Goal: Task Accomplishment & Management: Use online tool/utility

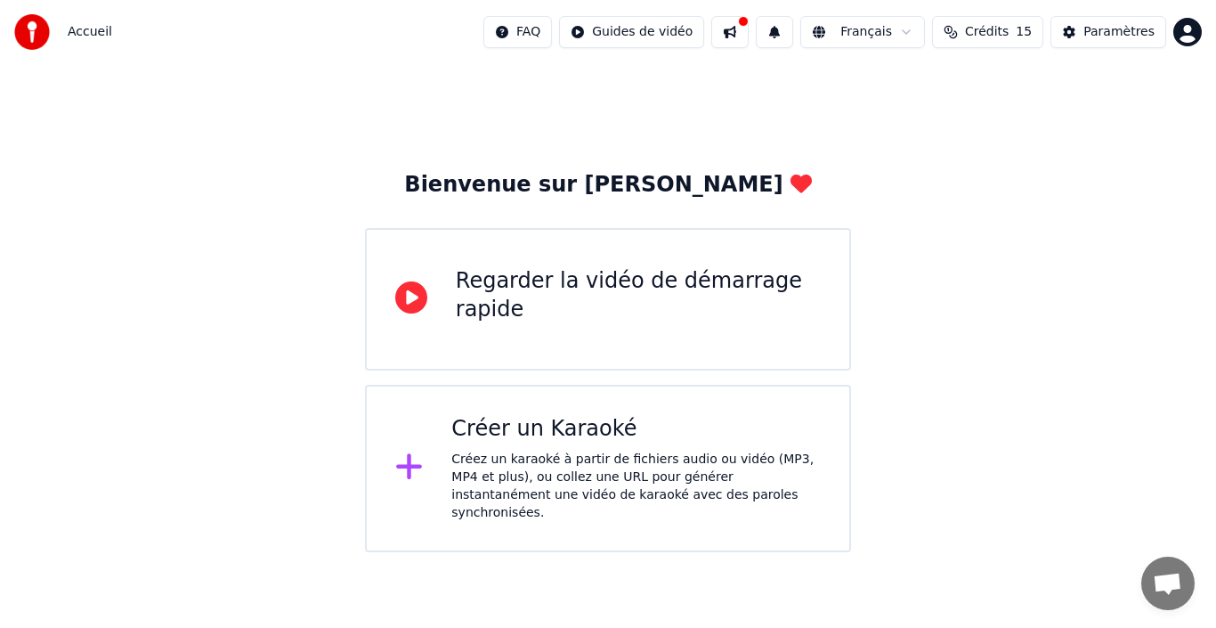
click at [422, 453] on icon at bounding box center [409, 467] width 28 height 32
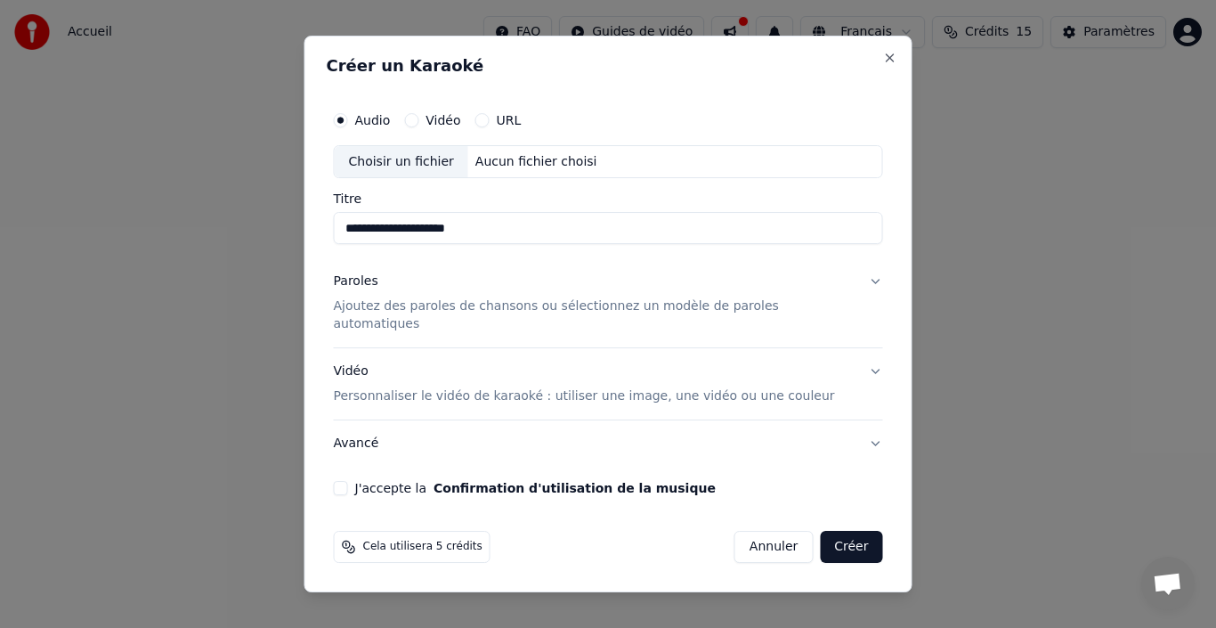
click at [422, 167] on div "Choisir un fichier" at bounding box center [402, 162] width 134 height 32
click at [387, 163] on div "Choisir un fichier" at bounding box center [402, 162] width 134 height 32
click at [423, 174] on div "Choisir un fichier" at bounding box center [402, 162] width 134 height 32
type input "**********"
click at [575, 314] on p "Ajoutez des paroles de chansons ou sélectionnez un modèle de paroles automatiqu…" at bounding box center [594, 316] width 521 height 36
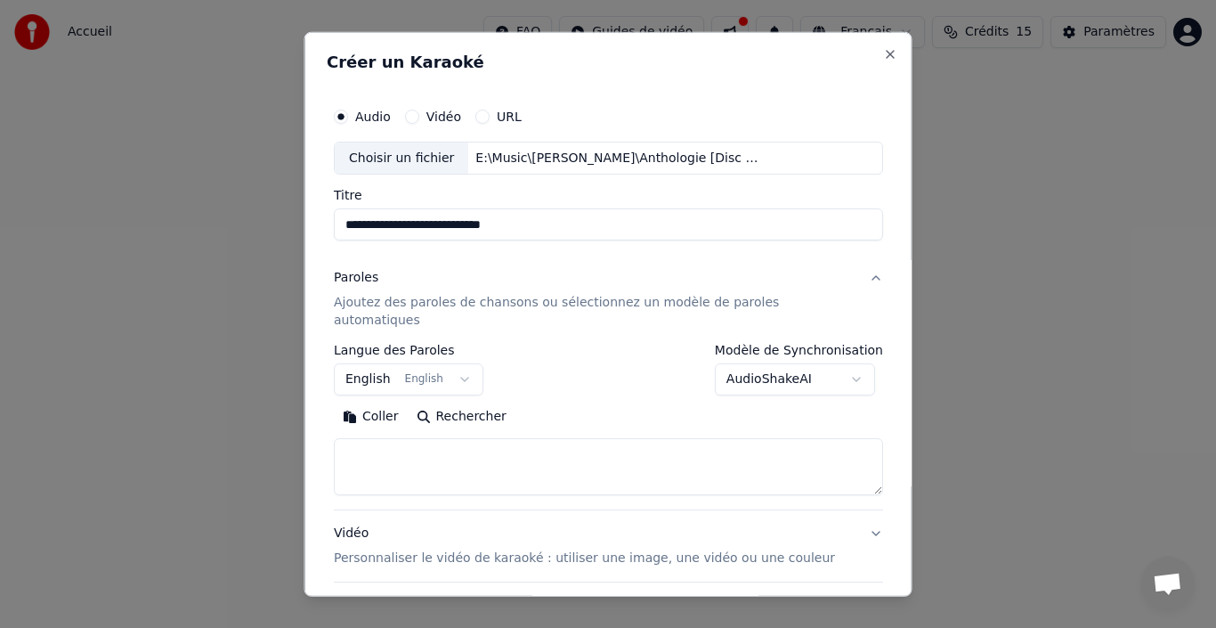
click at [460, 363] on button "English English" at bounding box center [409, 379] width 150 height 32
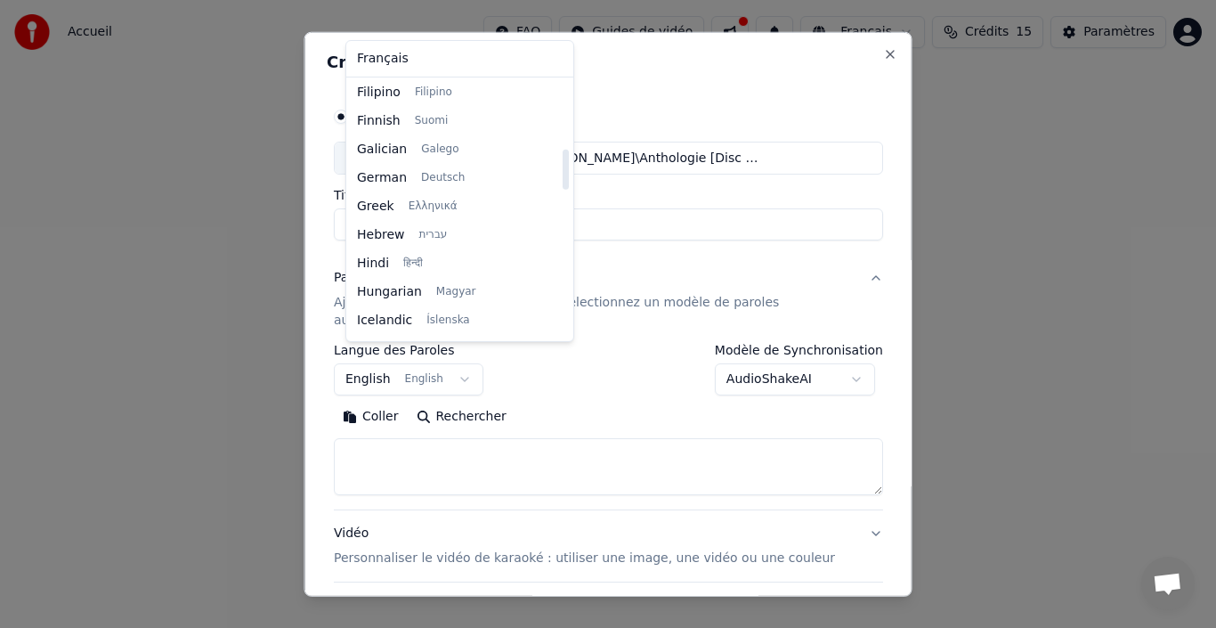
scroll to position [447, 0]
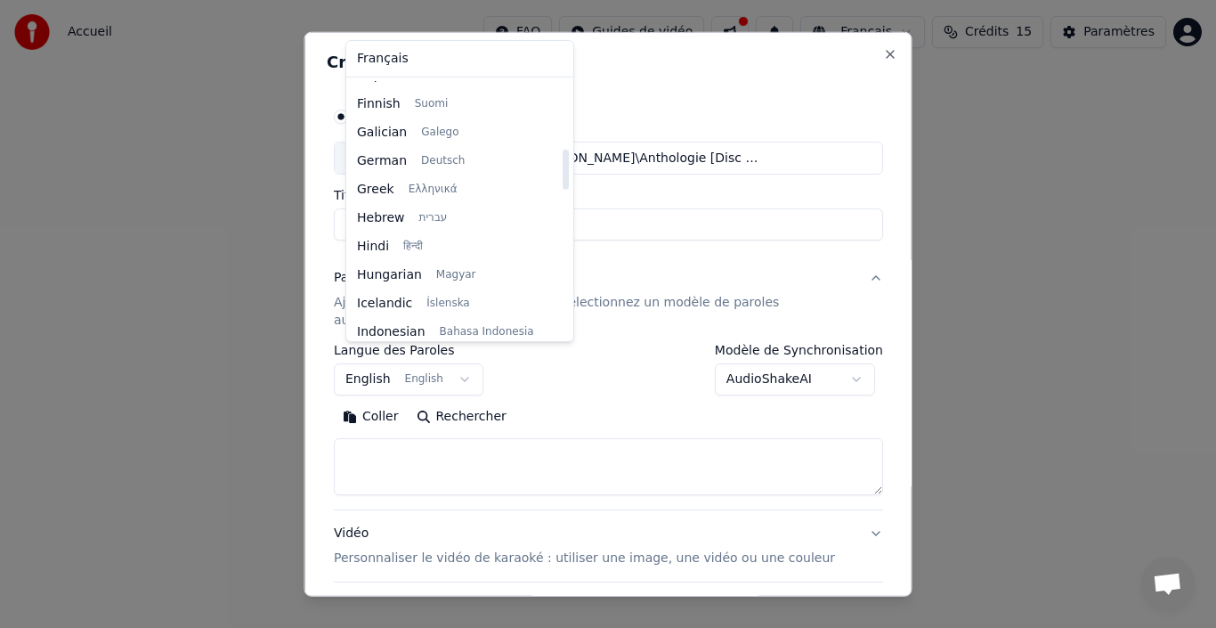
drag, startPoint x: 547, startPoint y: 327, endPoint x: 533, endPoint y: 183, distance: 144.9
click at [563, 183] on div at bounding box center [566, 170] width 6 height 40
click at [674, 431] on body "**********" at bounding box center [608, 276] width 1216 height 552
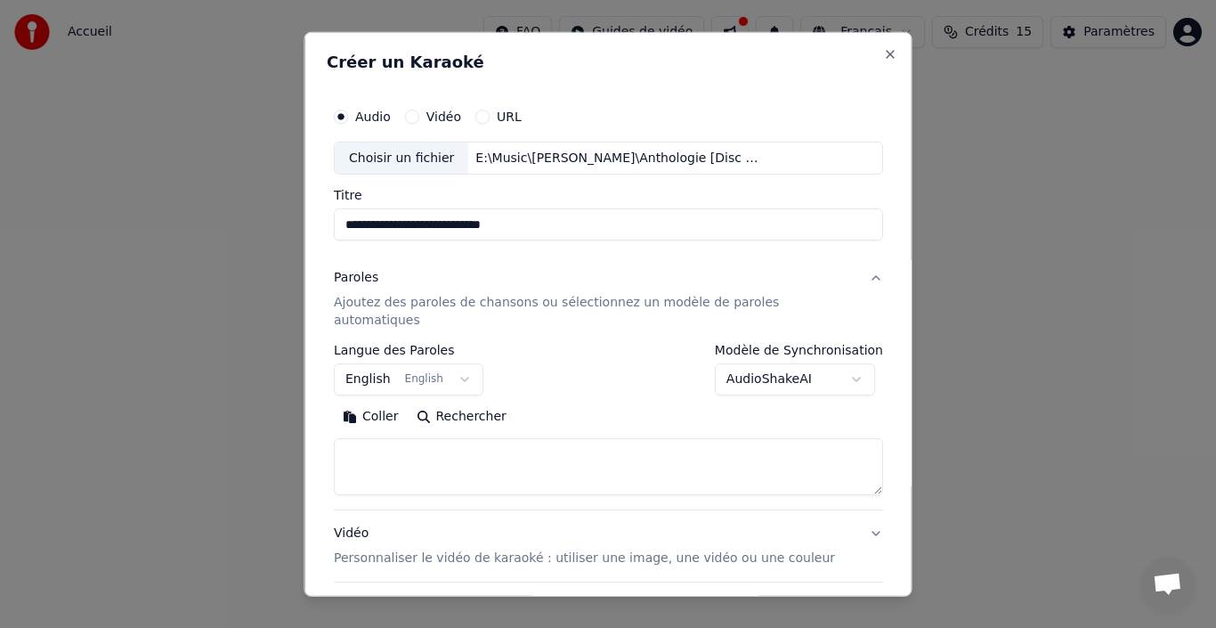
click at [432, 301] on p "Ajoutez des paroles de chansons ou sélectionnez un modèle de paroles automatiqu…" at bounding box center [594, 312] width 521 height 36
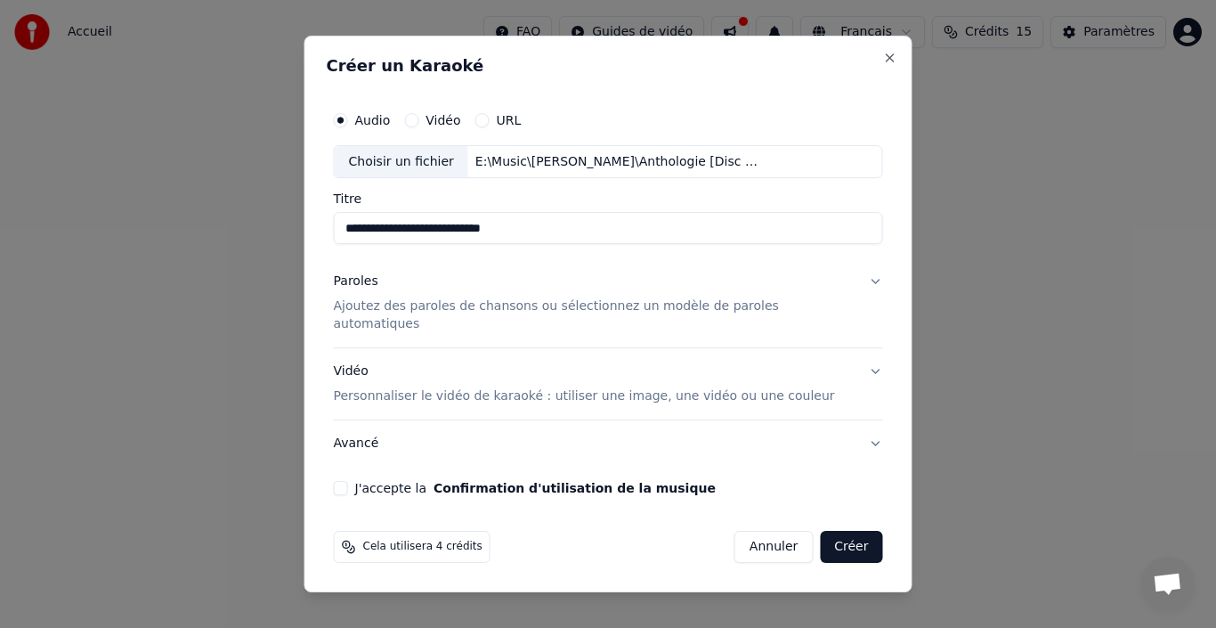
click at [857, 288] on button "Paroles Ajoutez des paroles de chansons ou sélectionnez un modèle de paroles au…" at bounding box center [608, 303] width 549 height 89
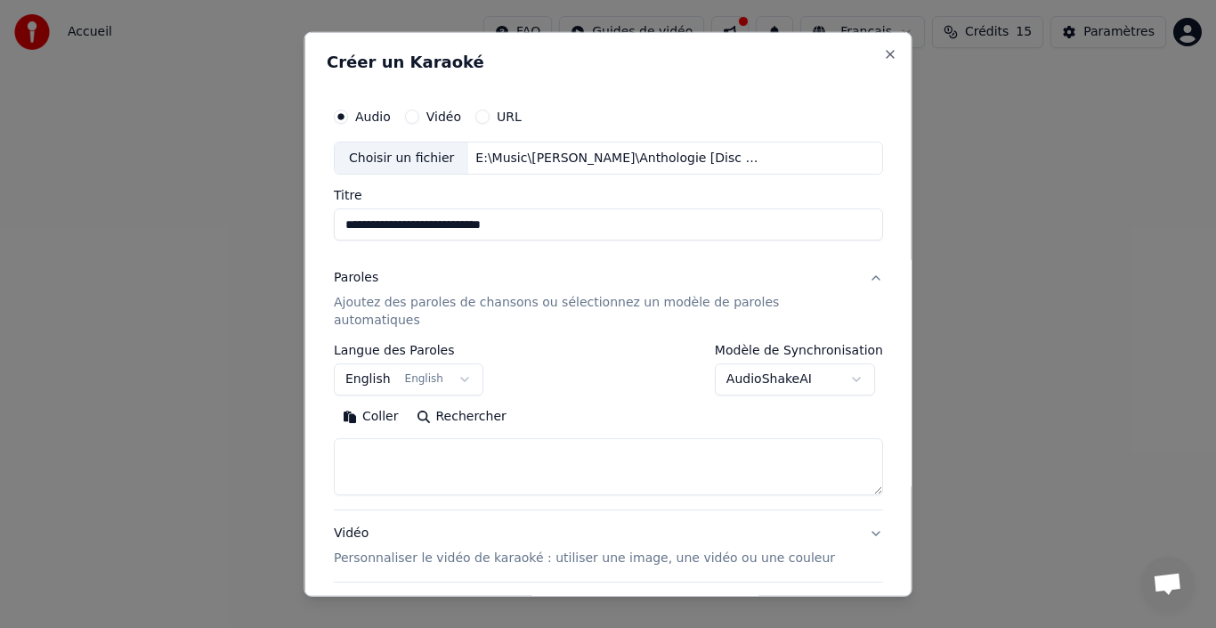
click at [408, 440] on textarea at bounding box center [608, 466] width 549 height 57
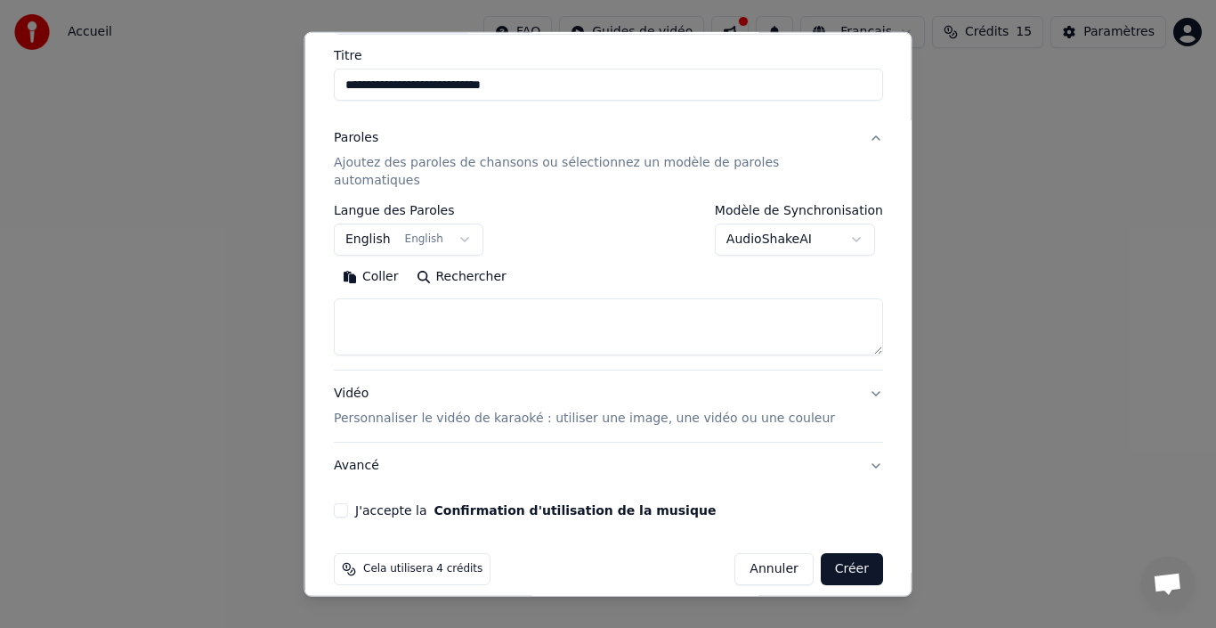
click at [397, 304] on textarea at bounding box center [608, 326] width 549 height 57
click at [392, 263] on button "Coller" at bounding box center [371, 277] width 74 height 28
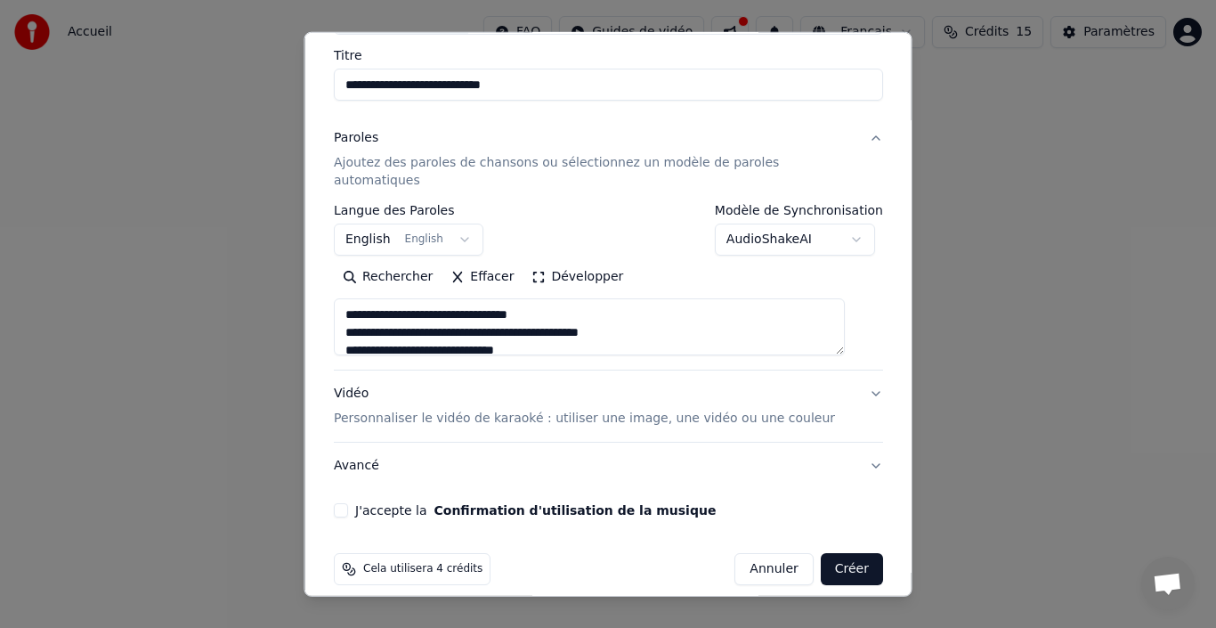
type textarea "**********"
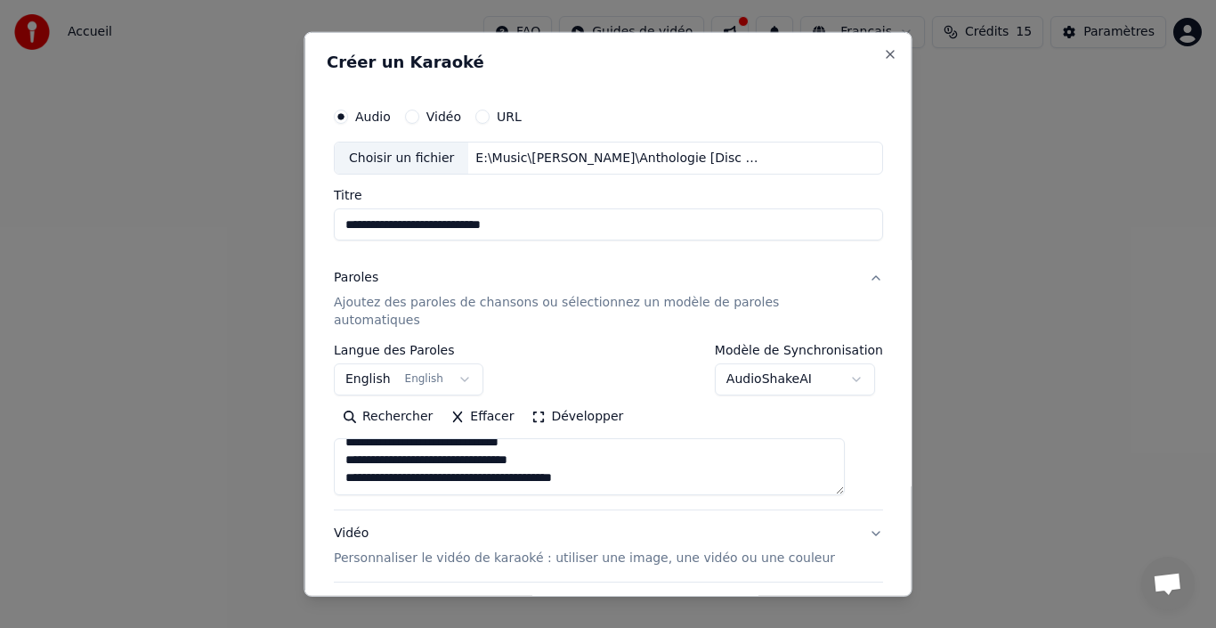
scroll to position [458, 0]
click at [372, 462] on textarea "**********" at bounding box center [589, 466] width 511 height 57
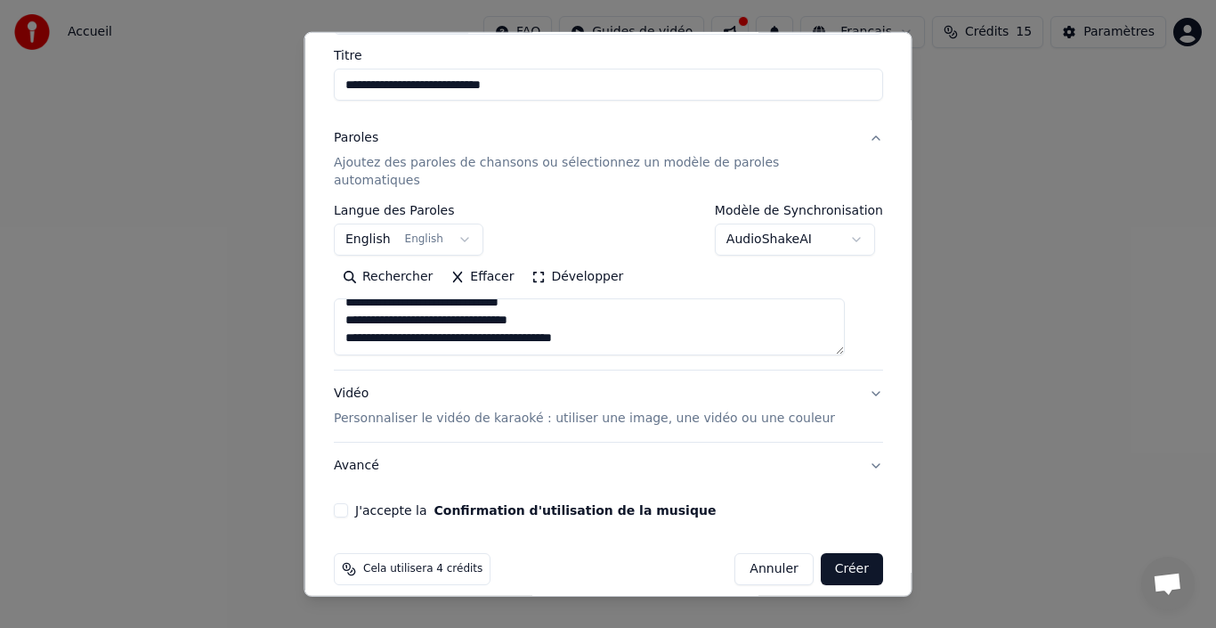
click at [505, 263] on button "Effacer" at bounding box center [482, 277] width 81 height 28
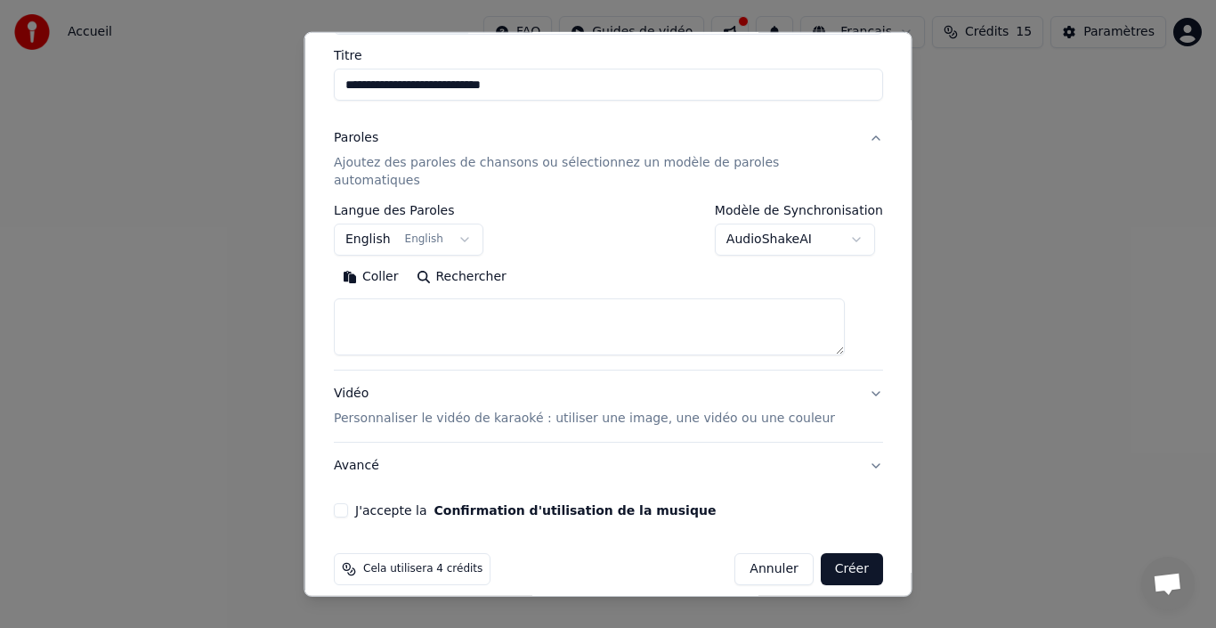
scroll to position [0, 0]
click at [427, 298] on textarea at bounding box center [589, 326] width 511 height 57
drag, startPoint x: 378, startPoint y: 257, endPoint x: 378, endPoint y: 284, distance: 26.7
click at [378, 263] on button "Coller" at bounding box center [371, 277] width 74 height 28
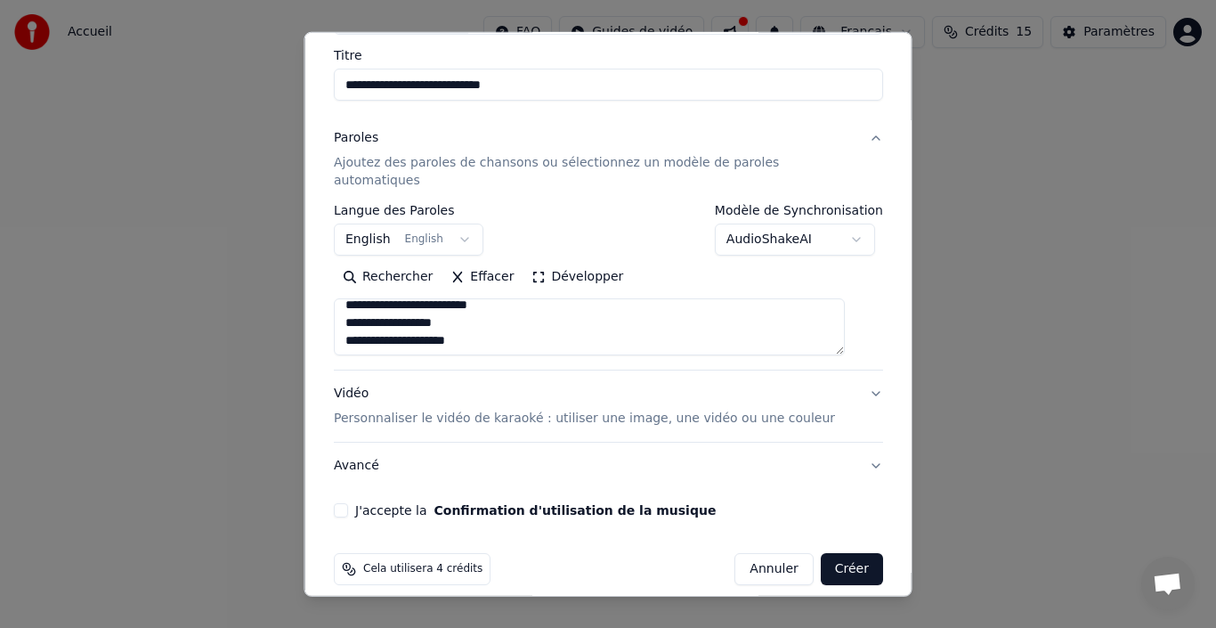
scroll to position [832, 0]
click at [364, 453] on button "Avancé" at bounding box center [608, 466] width 549 height 46
type textarea "**********"
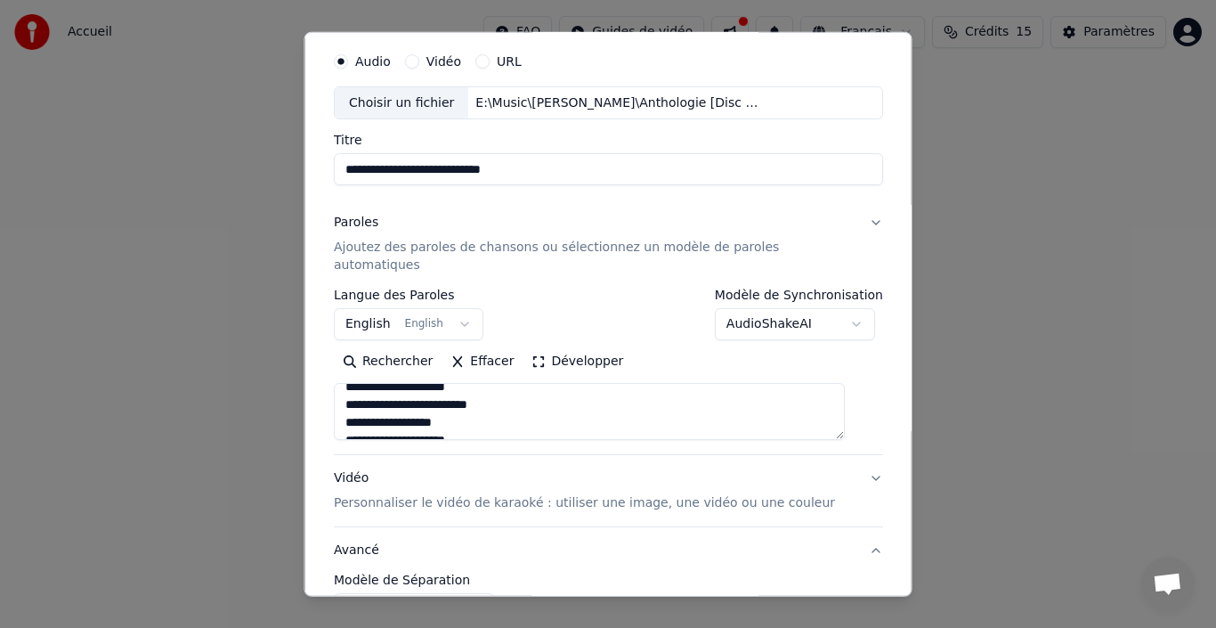
scroll to position [40, 0]
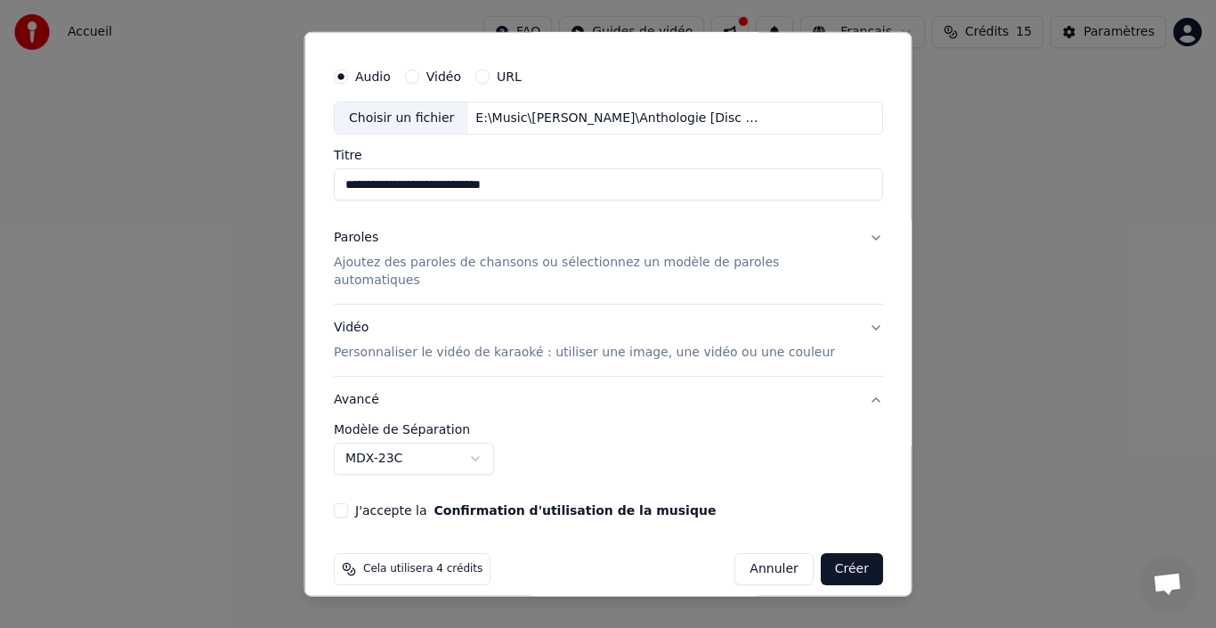
click at [447, 344] on p "Personnaliser le vidéo de karaoké : utiliser une image, une vidéo ou une couleur" at bounding box center [584, 353] width 501 height 18
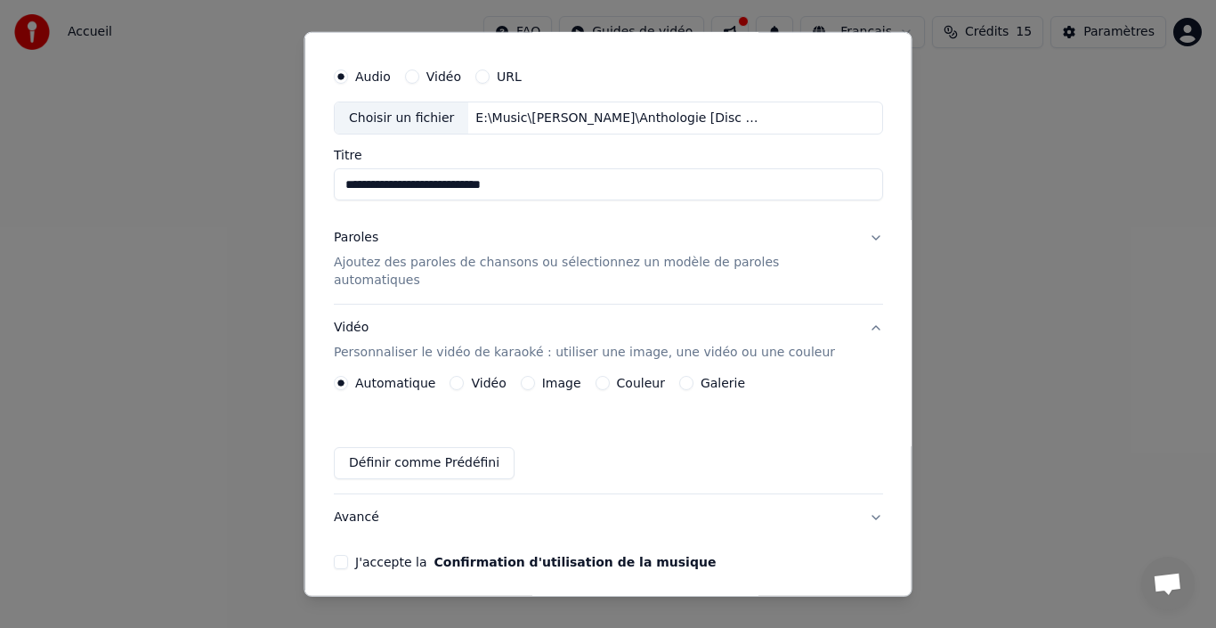
click at [638, 377] on label "Couleur" at bounding box center [640, 383] width 48 height 12
click at [609, 376] on button "Couleur" at bounding box center [602, 383] width 14 height 14
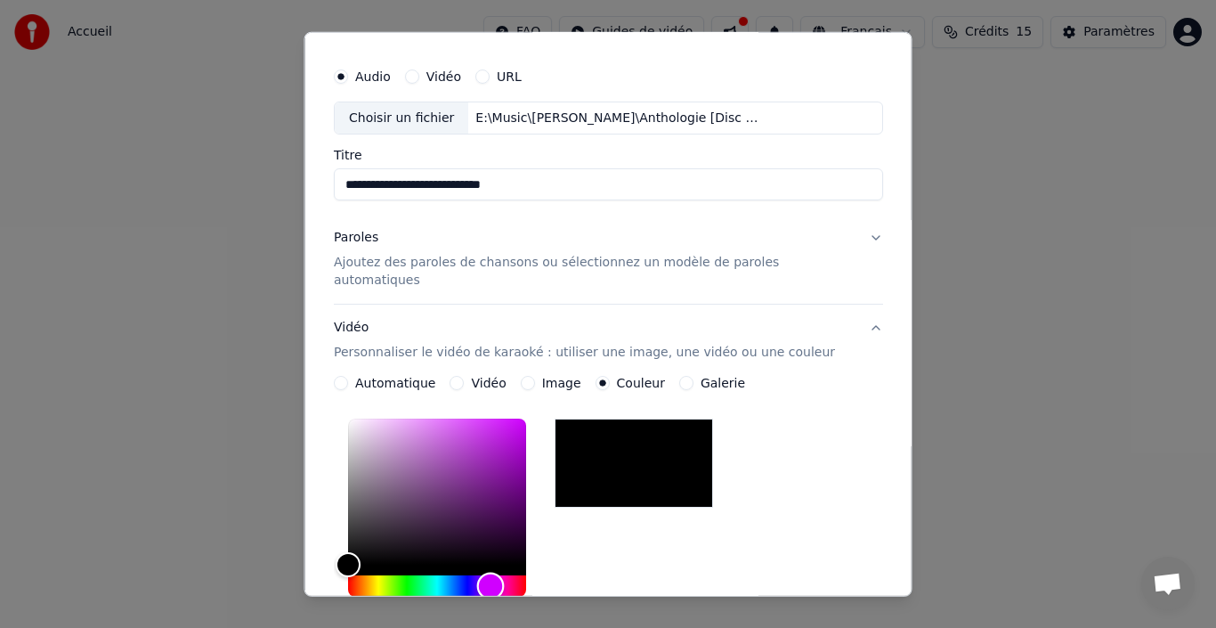
click at [502, 575] on div "Hue" at bounding box center [437, 585] width 178 height 21
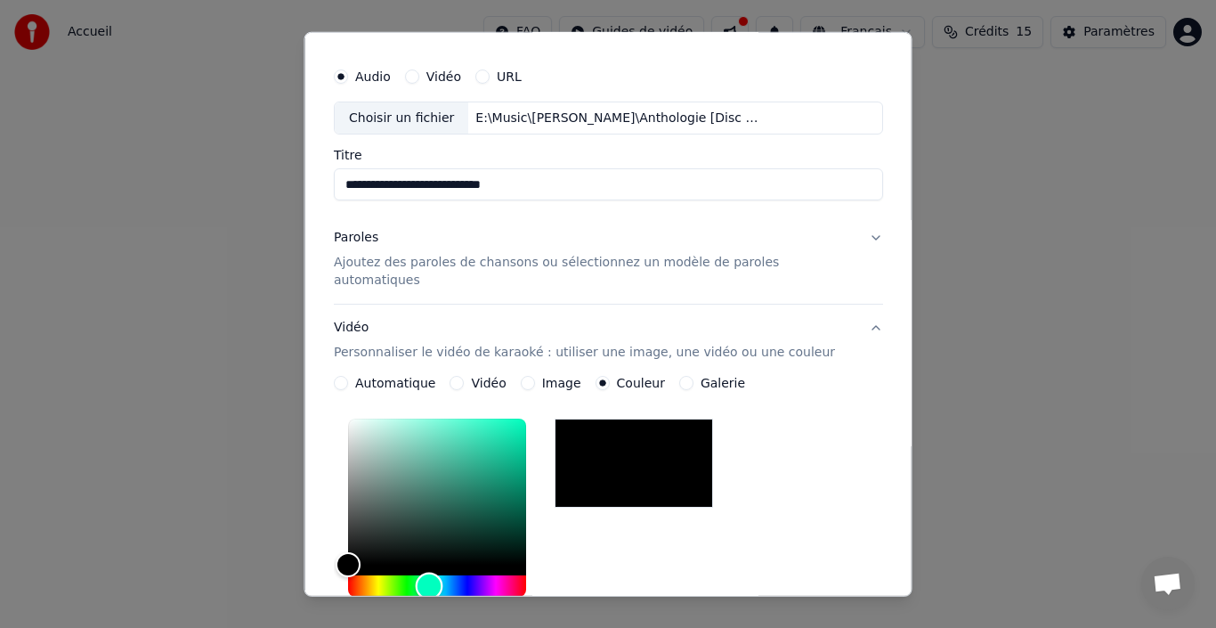
drag, startPoint x: 389, startPoint y: 570, endPoint x: 441, endPoint y: 629, distance: 78.2
click at [441, 552] on html "**********" at bounding box center [608, 276] width 1216 height 552
click at [721, 377] on label "Galerie" at bounding box center [722, 383] width 45 height 12
click at [693, 376] on button "Galerie" at bounding box center [685, 383] width 14 height 14
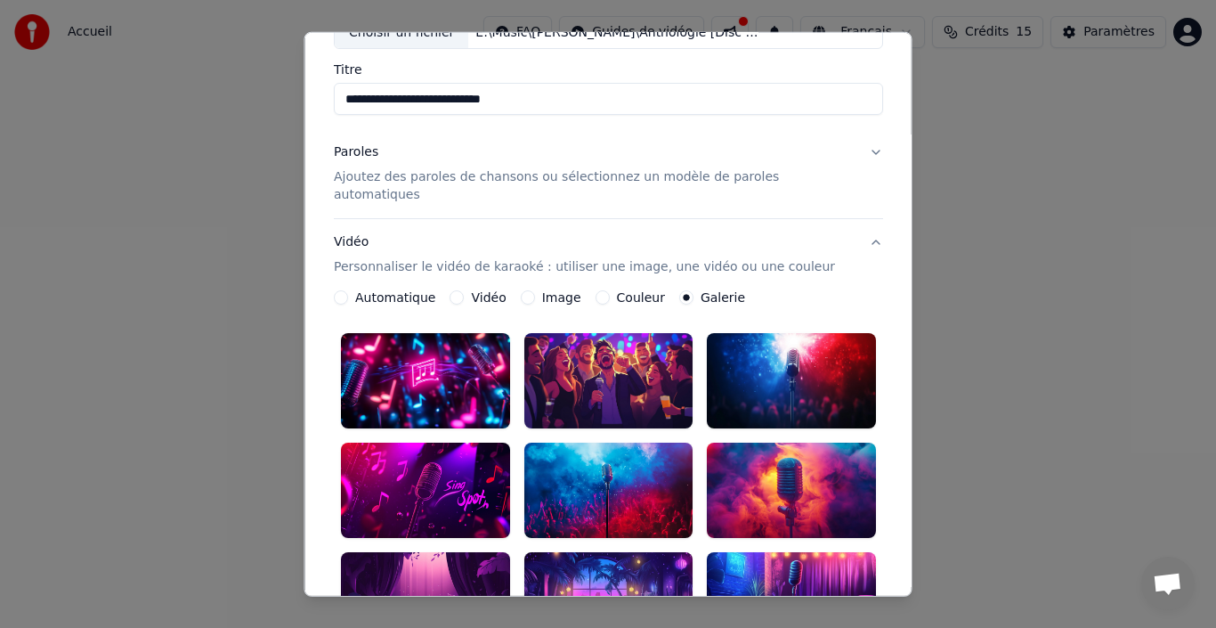
scroll to position [189, 0]
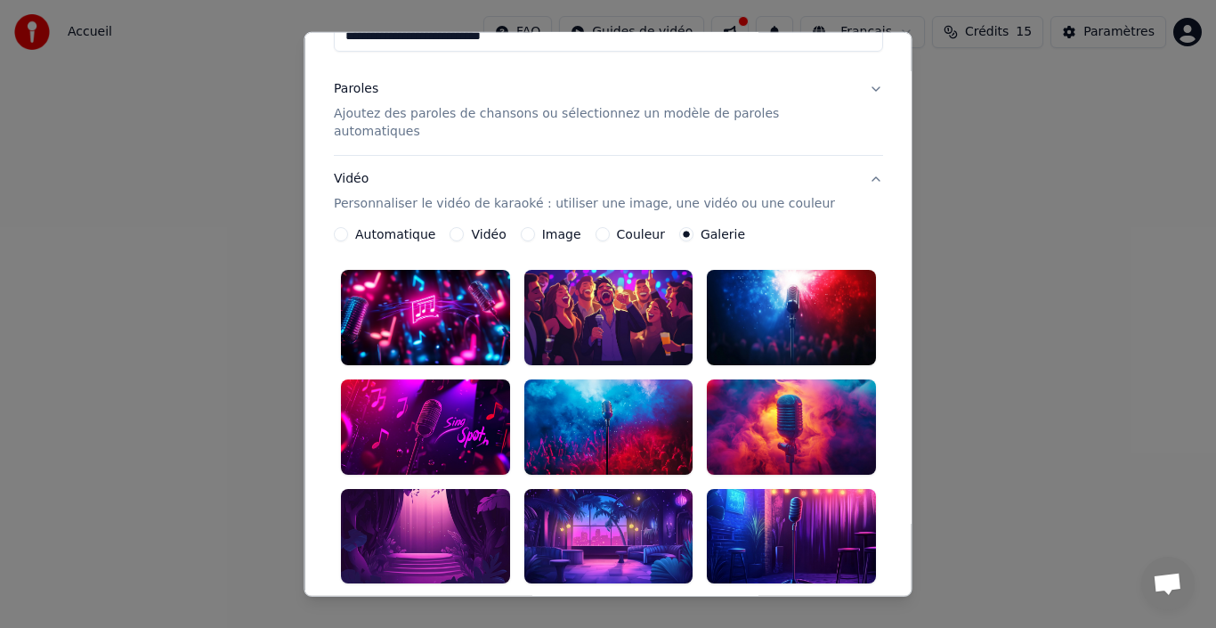
click at [593, 411] on div at bounding box center [608, 426] width 169 height 95
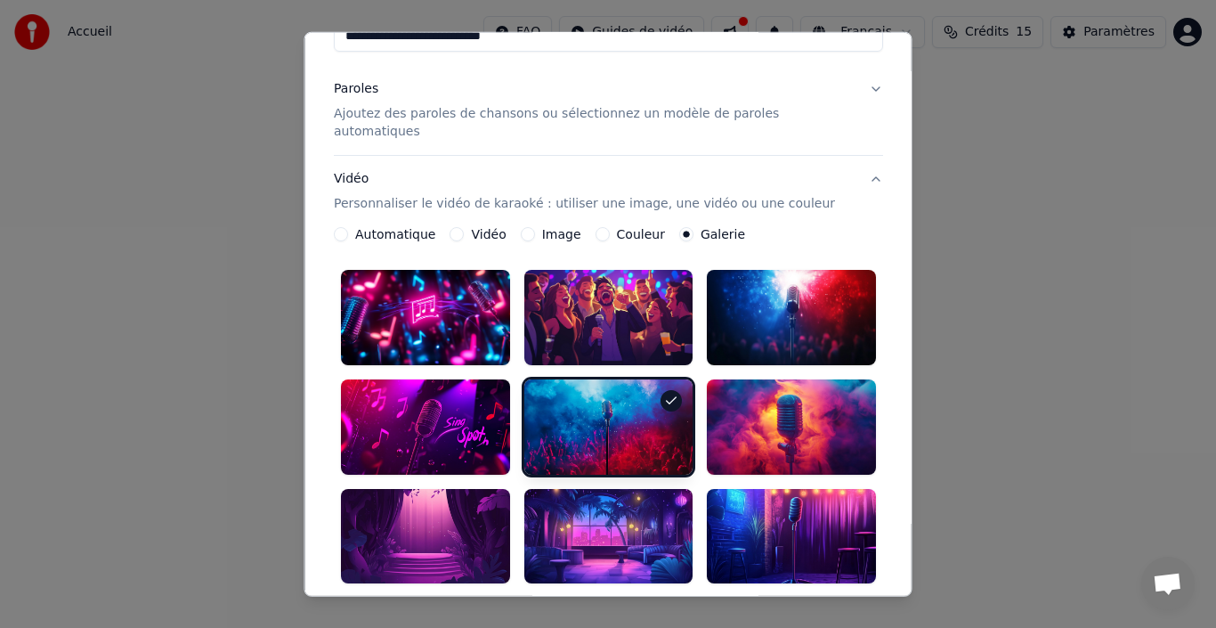
click at [813, 388] on div at bounding box center [791, 426] width 169 height 95
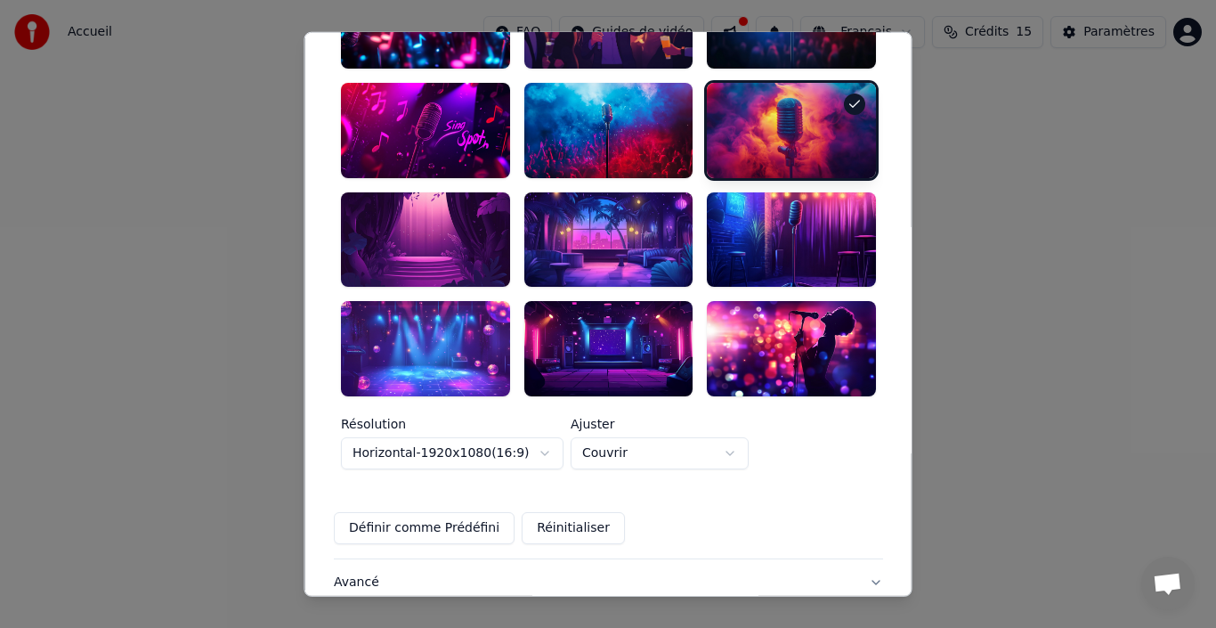
scroll to position [573, 0]
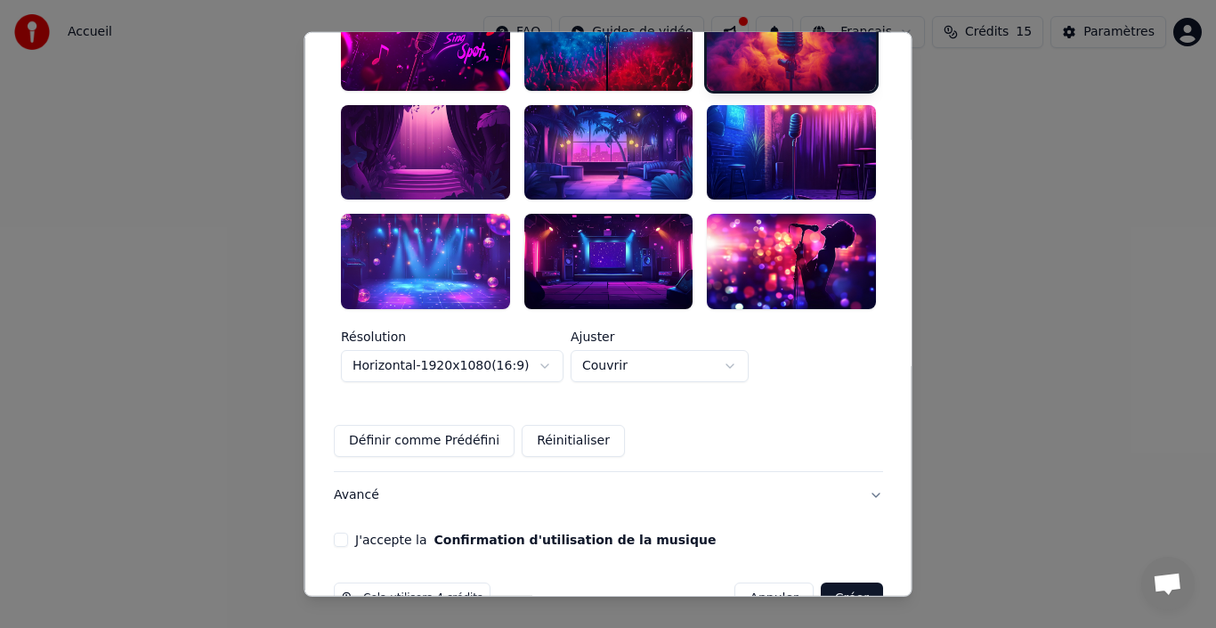
click at [348, 532] on button "J'accepte la Confirmation d'utilisation de la musique" at bounding box center [341, 539] width 14 height 14
click at [825, 582] on button "Créer" at bounding box center [851, 598] width 62 height 32
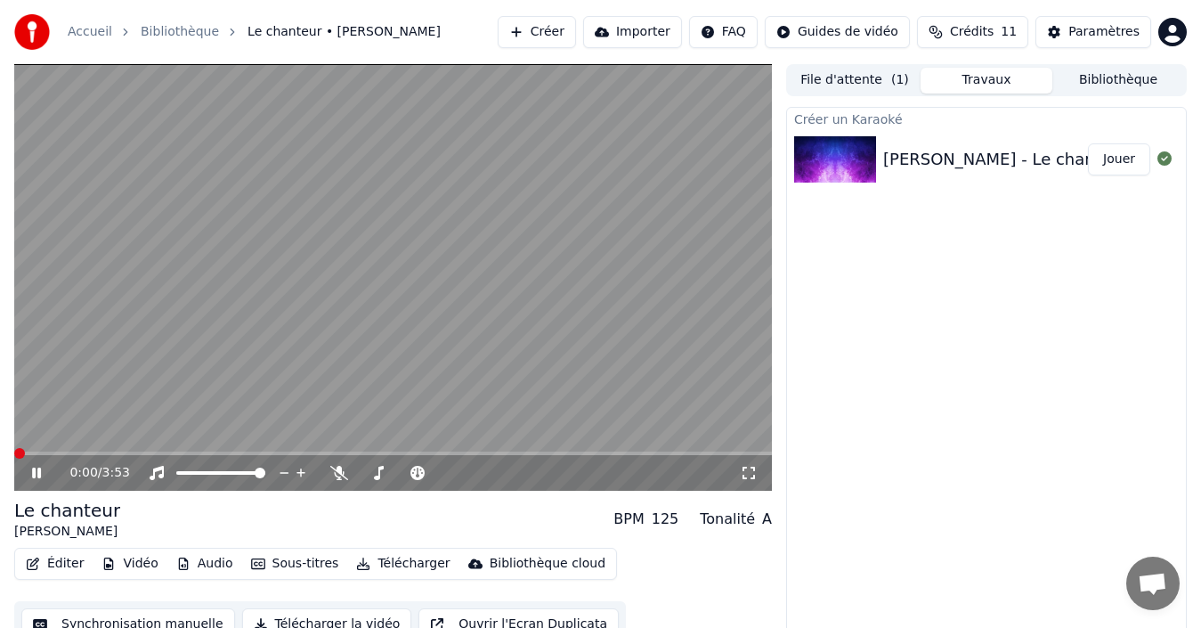
click at [14, 448] on span at bounding box center [19, 453] width 11 height 11
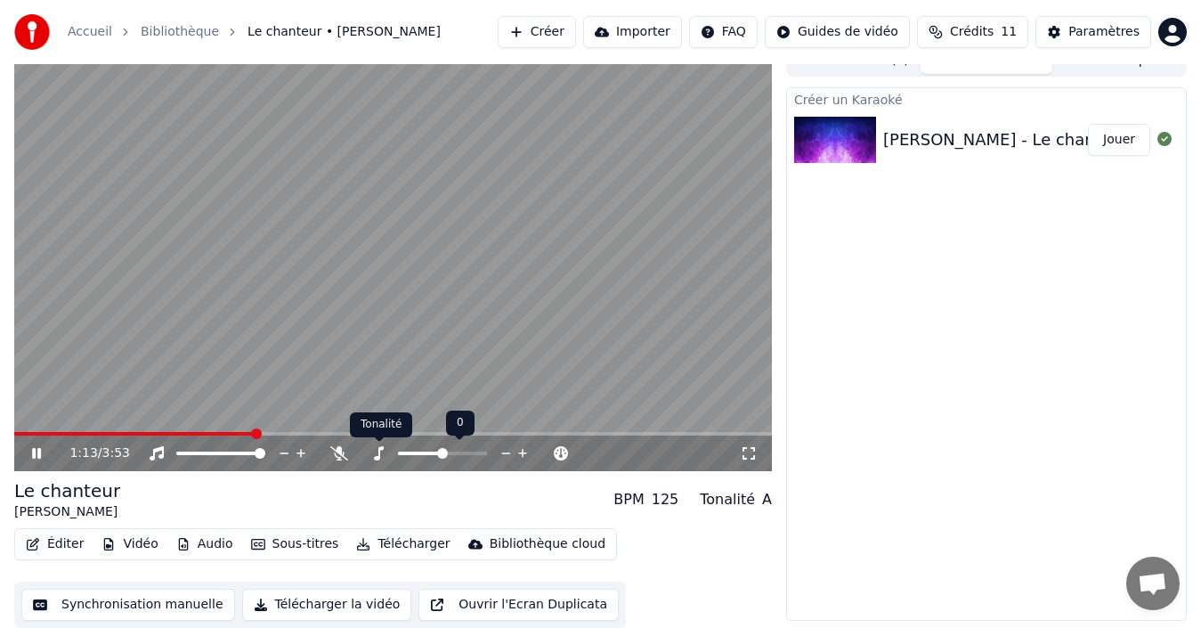
click at [378, 453] on icon at bounding box center [379, 453] width 18 height 14
click at [339, 450] on icon at bounding box center [339, 453] width 18 height 14
click at [14, 439] on span at bounding box center [19, 433] width 11 height 11
click at [46, 428] on span at bounding box center [51, 433] width 11 height 11
click at [14, 439] on span at bounding box center [19, 433] width 11 height 11
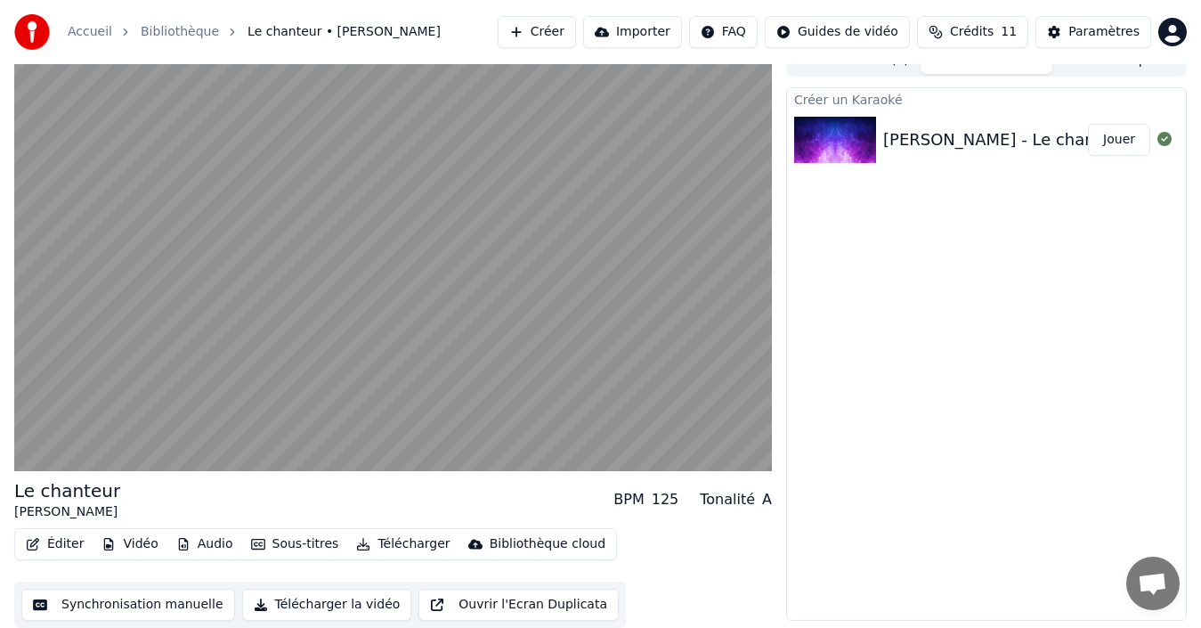
click at [1120, 142] on button "Jouer" at bounding box center [1119, 140] width 62 height 32
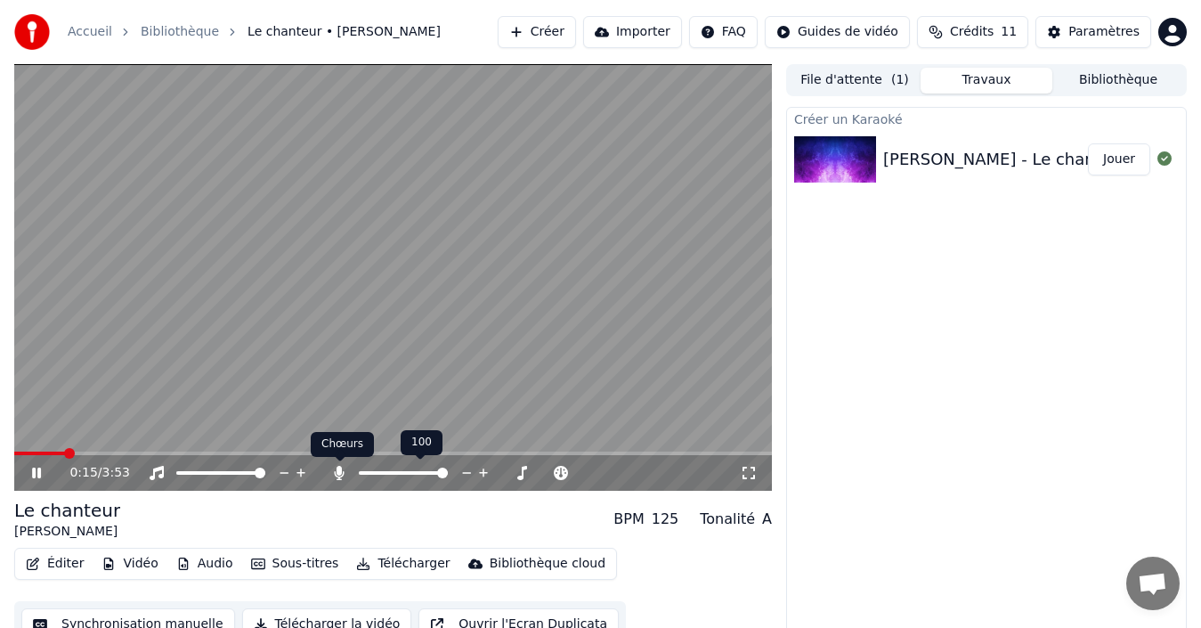
click at [341, 474] on icon at bounding box center [340, 473] width 10 height 14
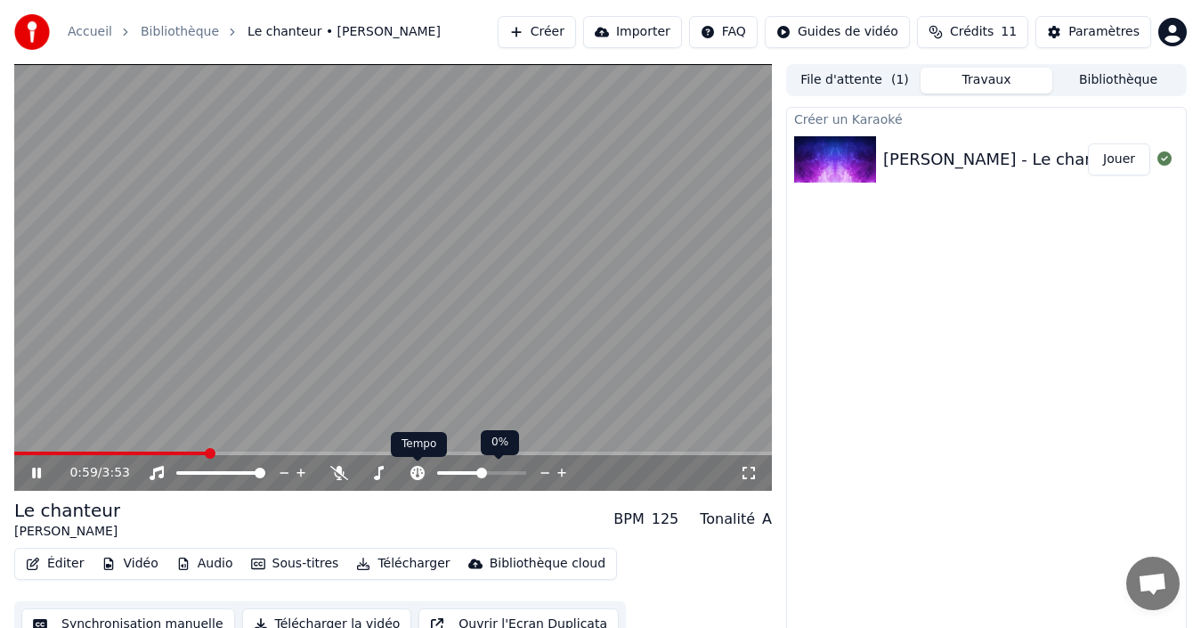
click at [418, 471] on icon at bounding box center [418, 473] width 18 height 14
click at [482, 475] on span at bounding box center [459, 473] width 45 height 4
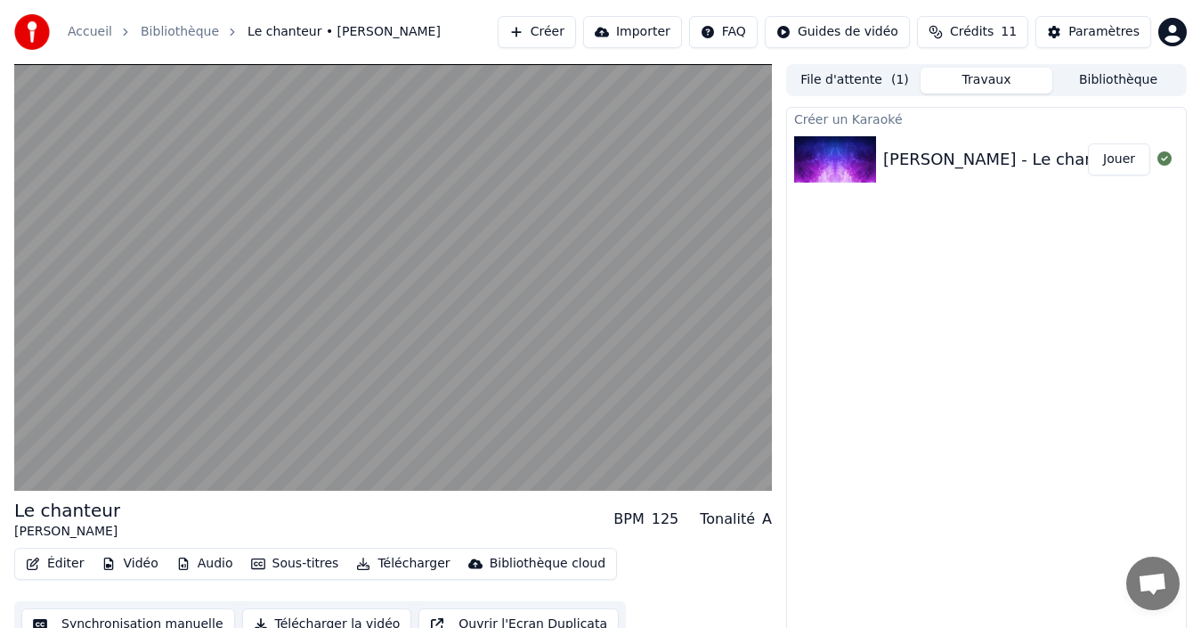
click at [298, 565] on button "Sous-titres" at bounding box center [295, 563] width 102 height 25
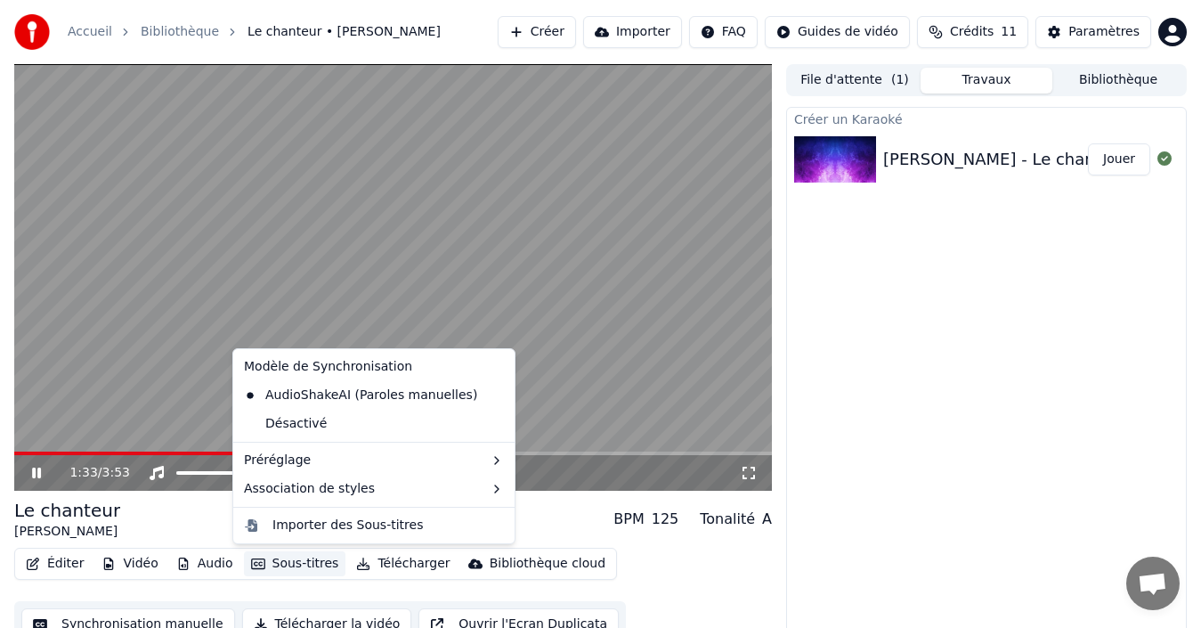
click at [1093, 279] on div "Créer un Karaoké Daniel Balavoine - Le chanteur Jouer" at bounding box center [986, 373] width 401 height 533
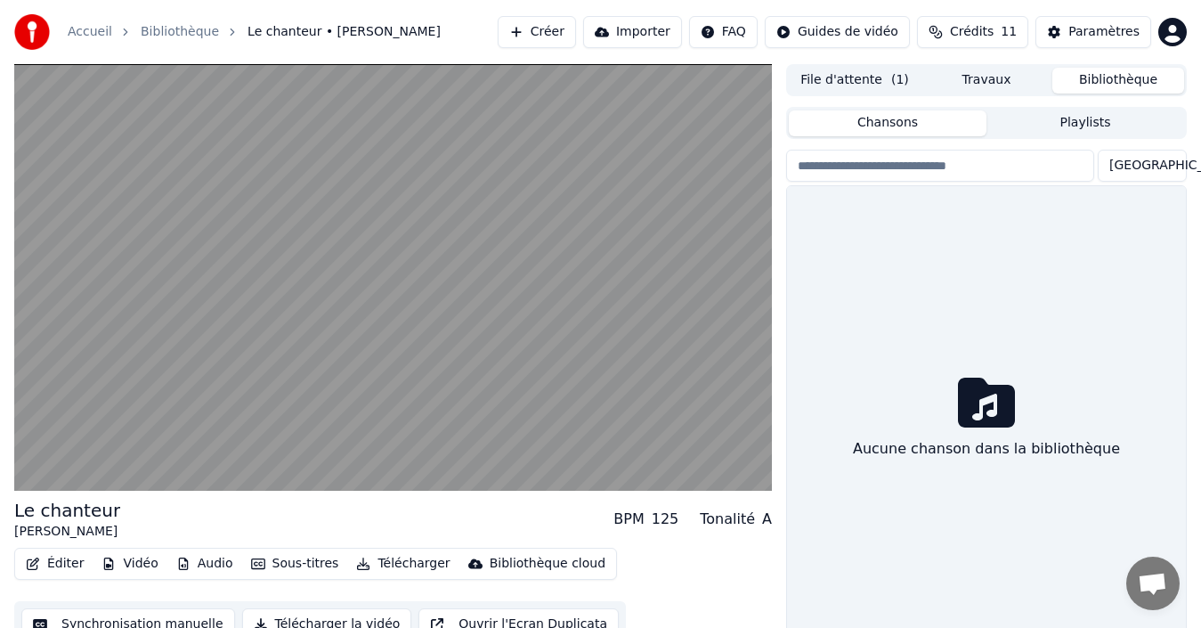
drag, startPoint x: 1111, startPoint y: 81, endPoint x: 1093, endPoint y: 93, distance: 21.2
click at [1111, 83] on button "Bibliothèque" at bounding box center [1118, 81] width 132 height 26
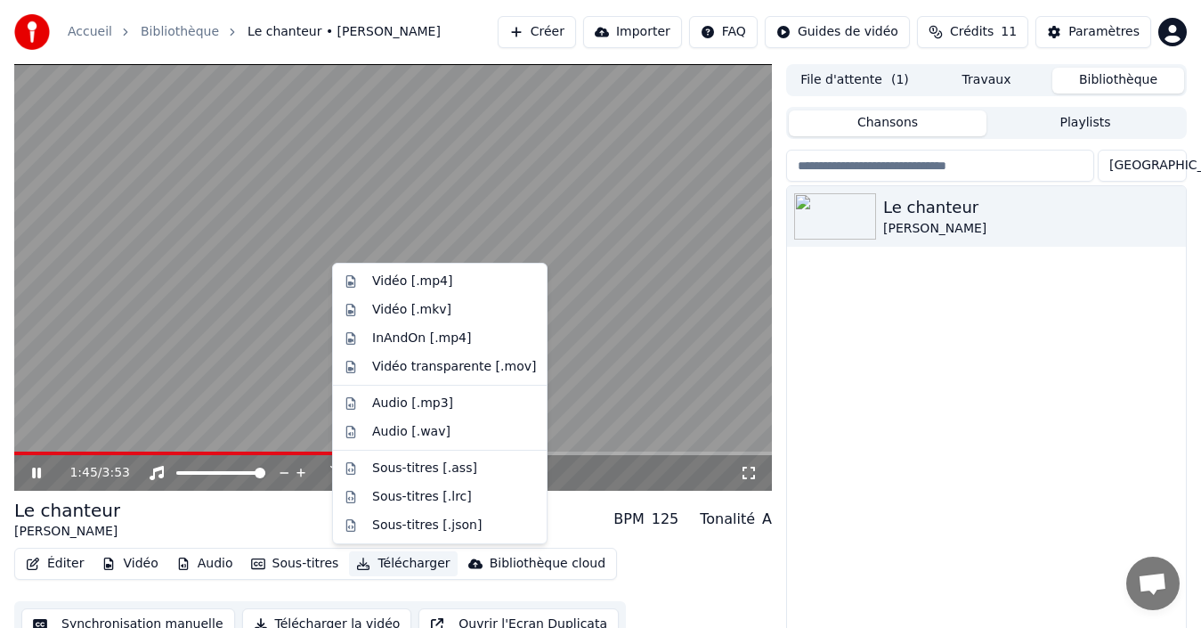
click at [408, 564] on button "Télécharger" at bounding box center [403, 563] width 108 height 25
click at [682, 33] on button "Importer" at bounding box center [632, 32] width 99 height 32
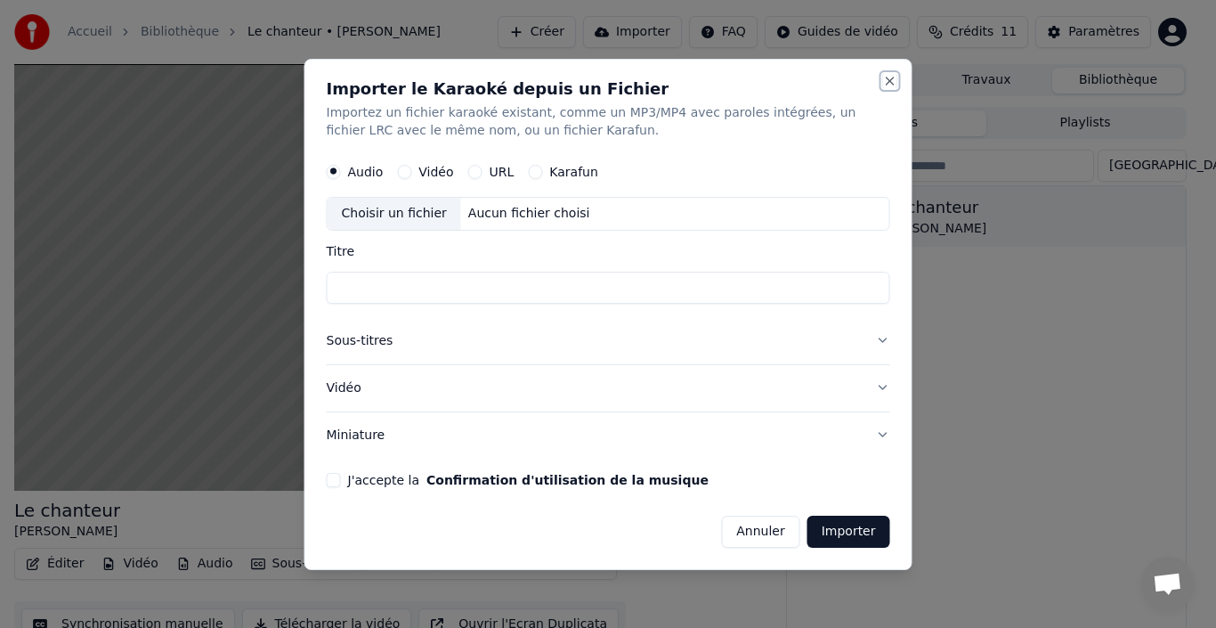
click at [893, 82] on button "Close" at bounding box center [890, 81] width 14 height 14
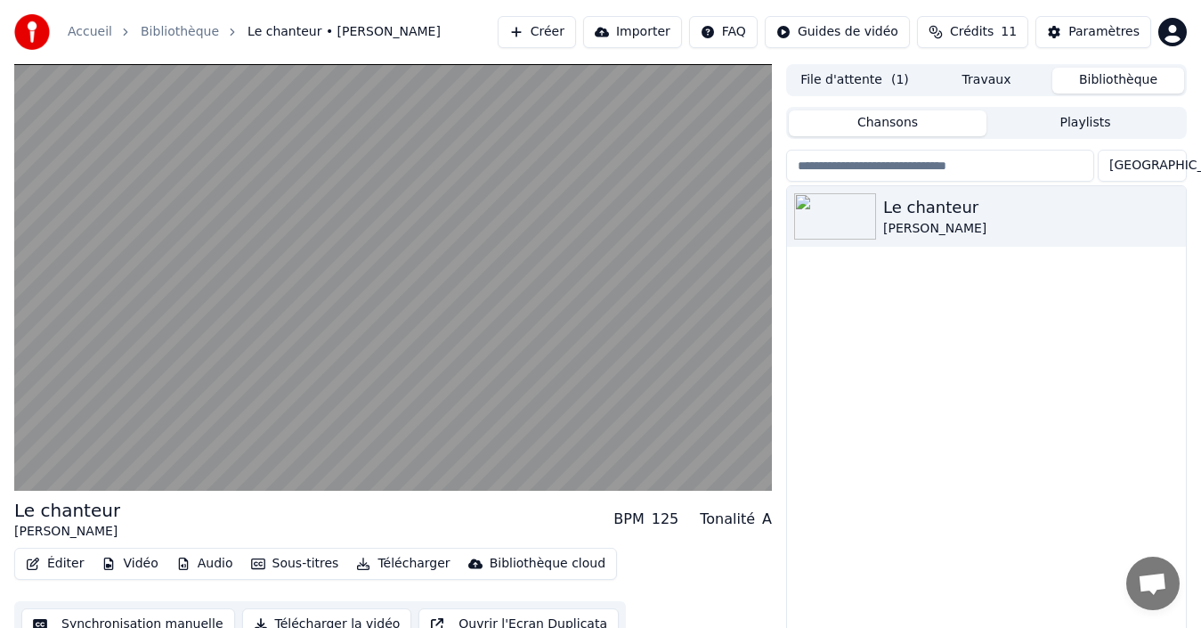
click at [980, 345] on div "Le chanteur [PERSON_NAME]" at bounding box center [986, 420] width 399 height 469
click at [998, 214] on div "Le chanteur" at bounding box center [1022, 207] width 278 height 25
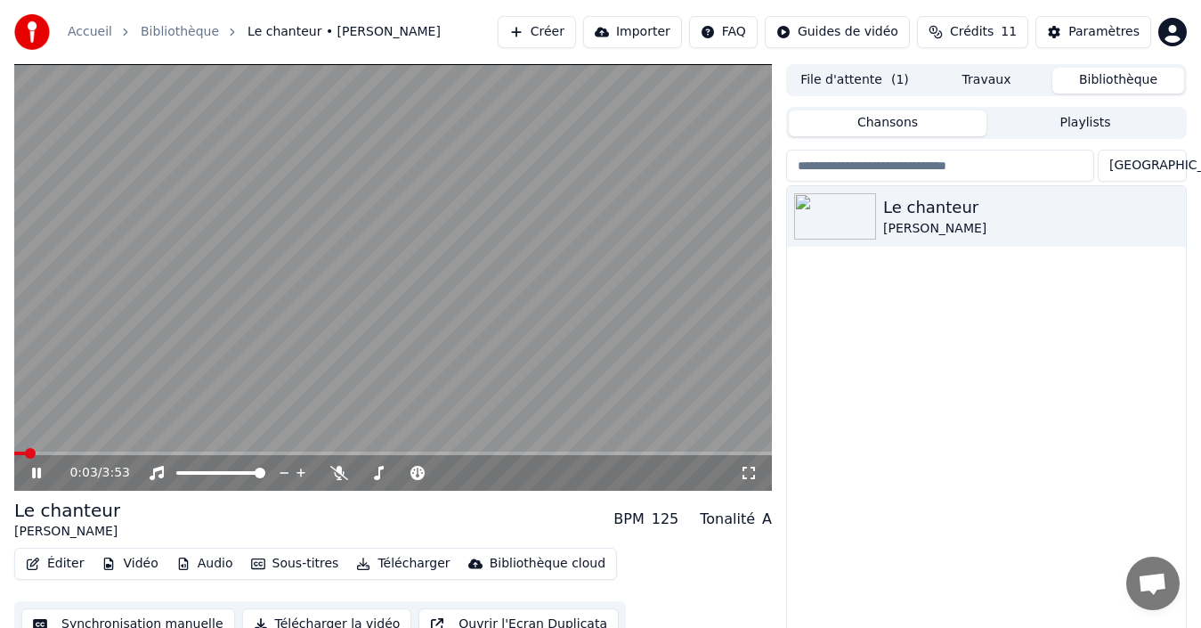
click at [408, 302] on video at bounding box center [393, 277] width 758 height 426
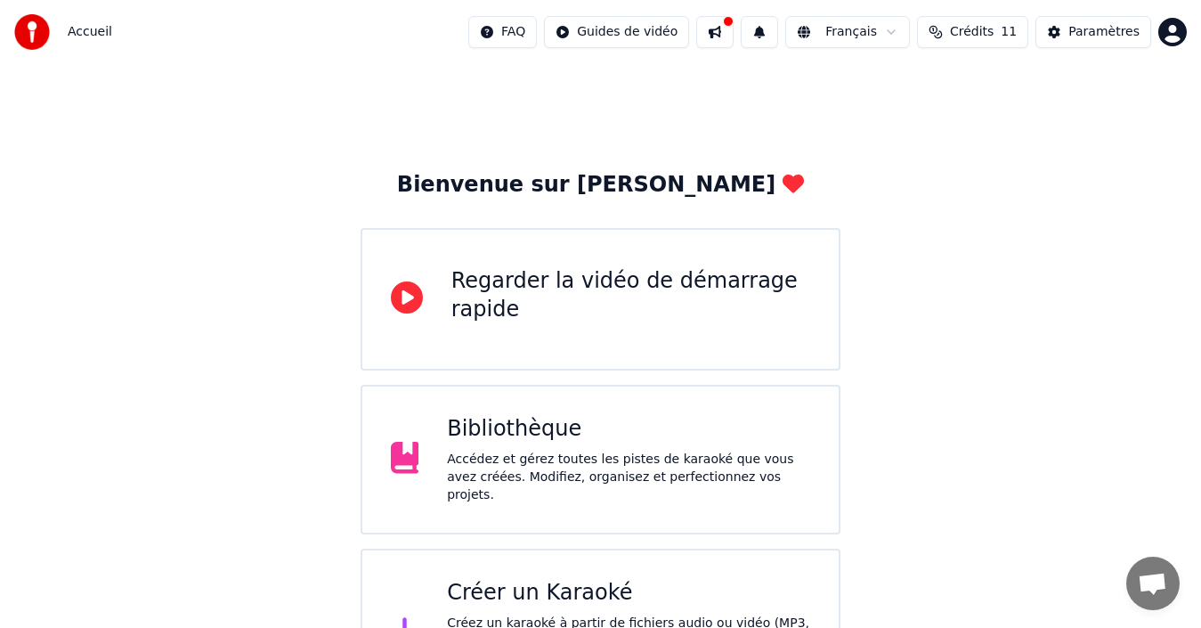
click at [563, 480] on div "Accédez et gérez toutes les pistes de karaoké que vous avez créées. Modifiez, o…" at bounding box center [628, 477] width 363 height 53
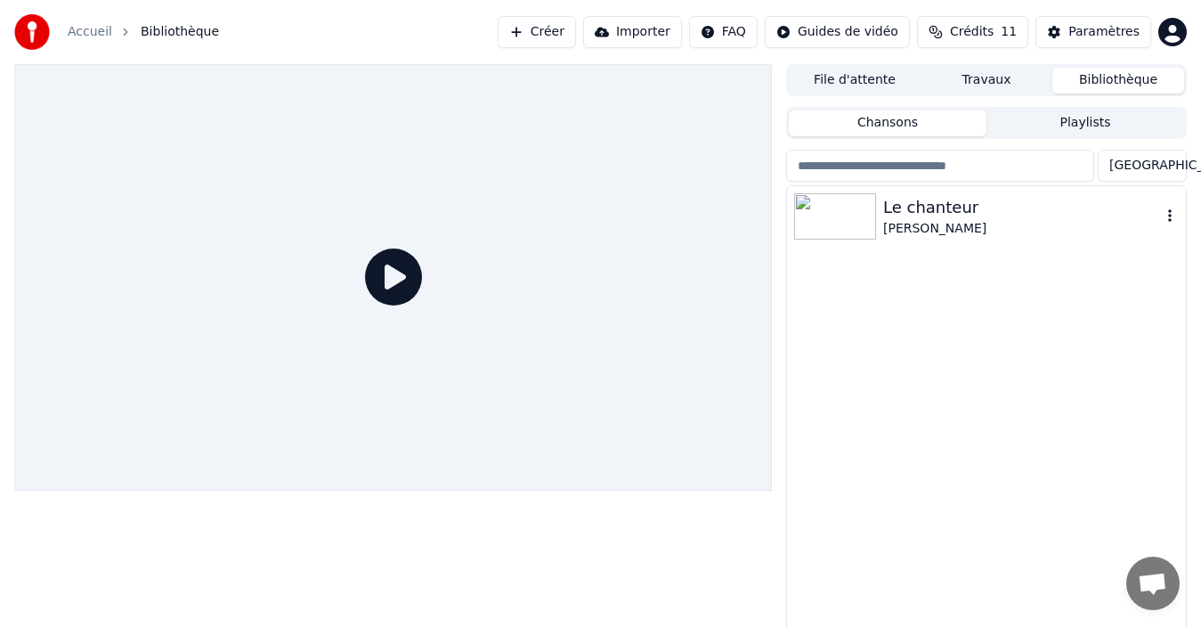
click at [847, 246] on div "Le chanteur [PERSON_NAME]" at bounding box center [986, 216] width 399 height 61
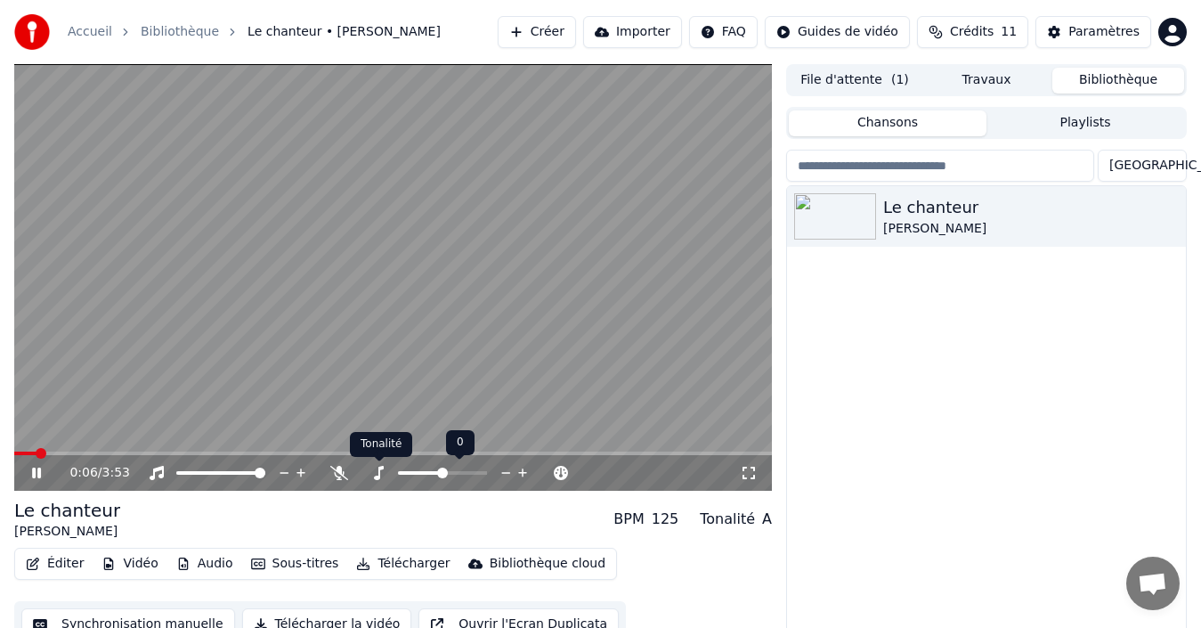
click at [378, 468] on icon at bounding box center [379, 473] width 18 height 14
click at [380, 470] on icon at bounding box center [379, 473] width 18 height 14
click at [376, 476] on icon at bounding box center [379, 473] width 10 height 14
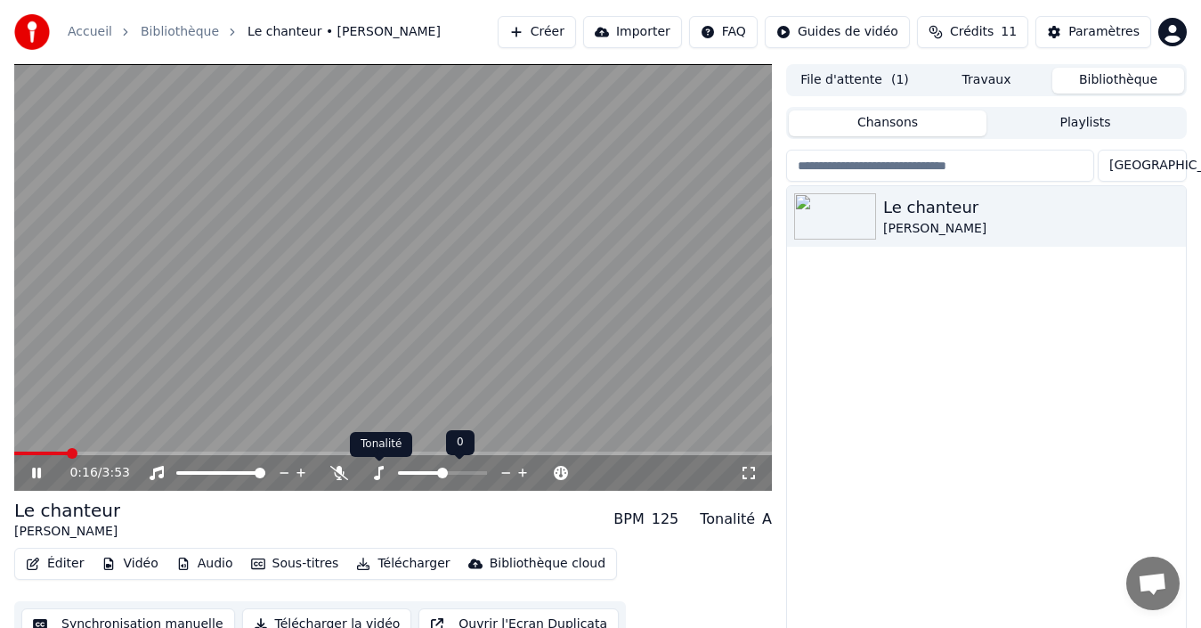
click at [379, 475] on icon at bounding box center [379, 473] width 10 height 14
click at [337, 477] on icon at bounding box center [339, 473] width 18 height 14
click at [337, 470] on icon at bounding box center [339, 473] width 18 height 14
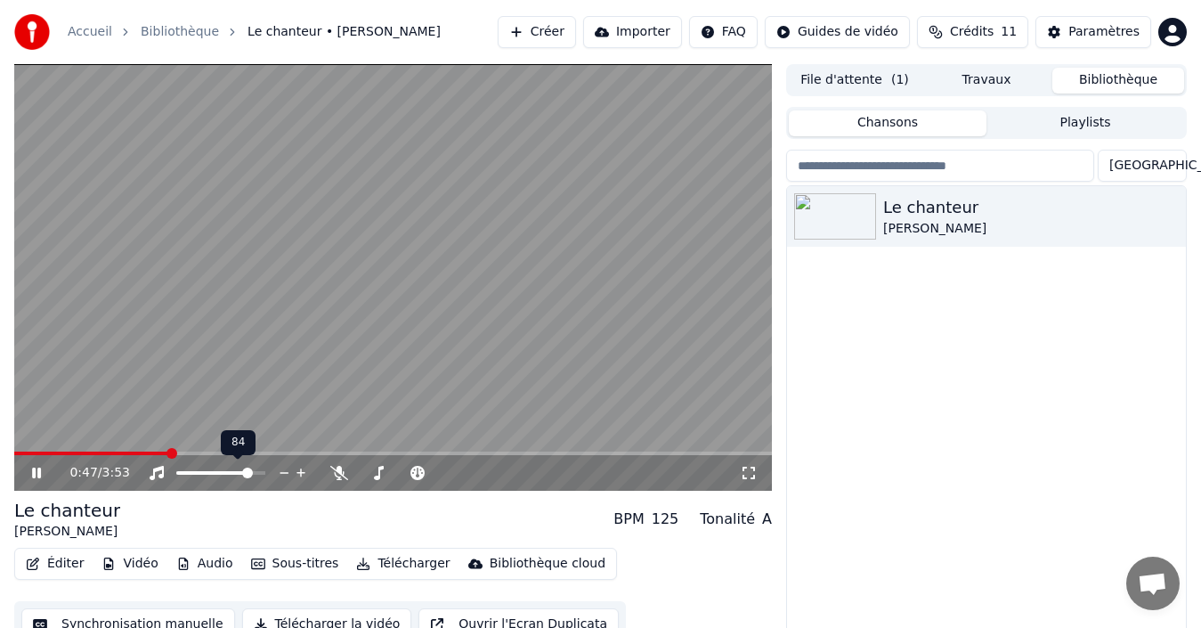
click at [251, 475] on span at bounding box center [213, 473] width 75 height 4
click at [33, 467] on icon at bounding box center [36, 472] width 9 height 11
